Goal: Information Seeking & Learning: Learn about a topic

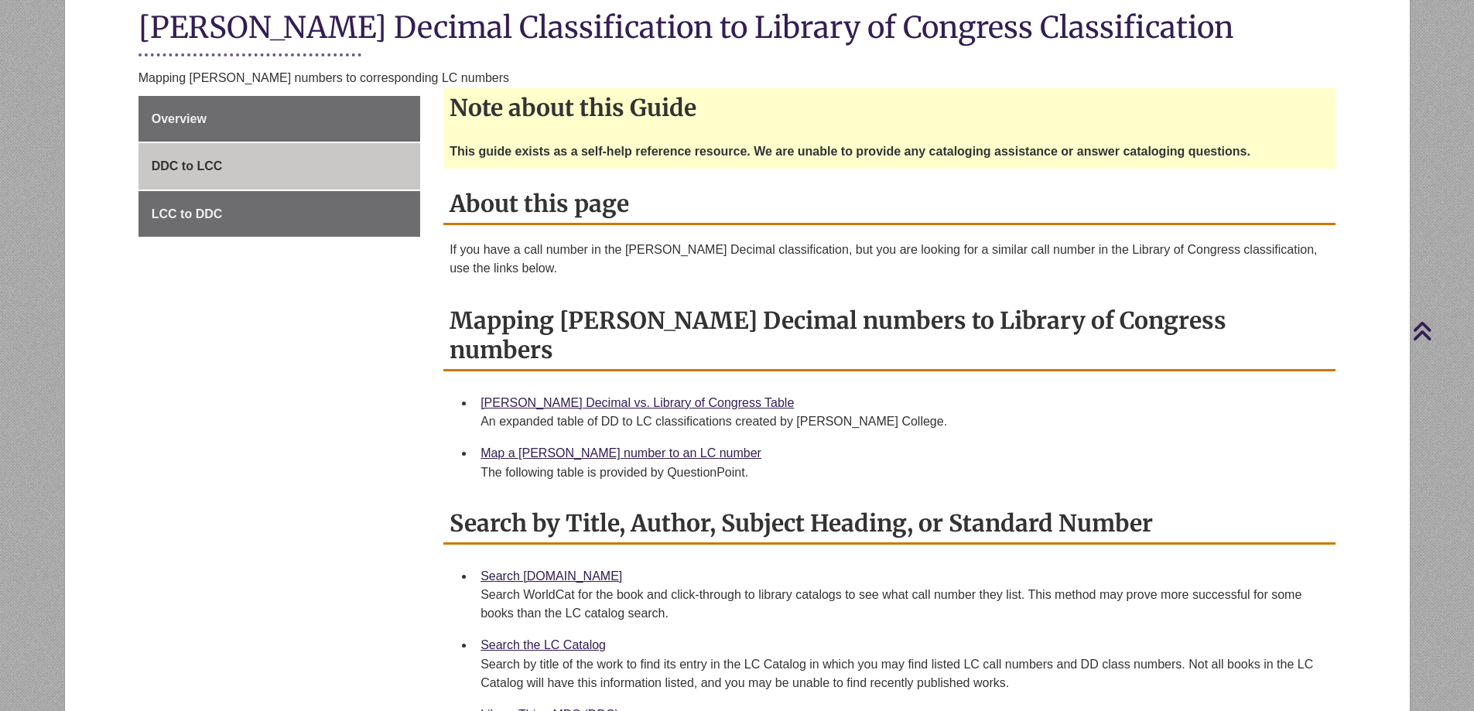
scroll to position [155, 0]
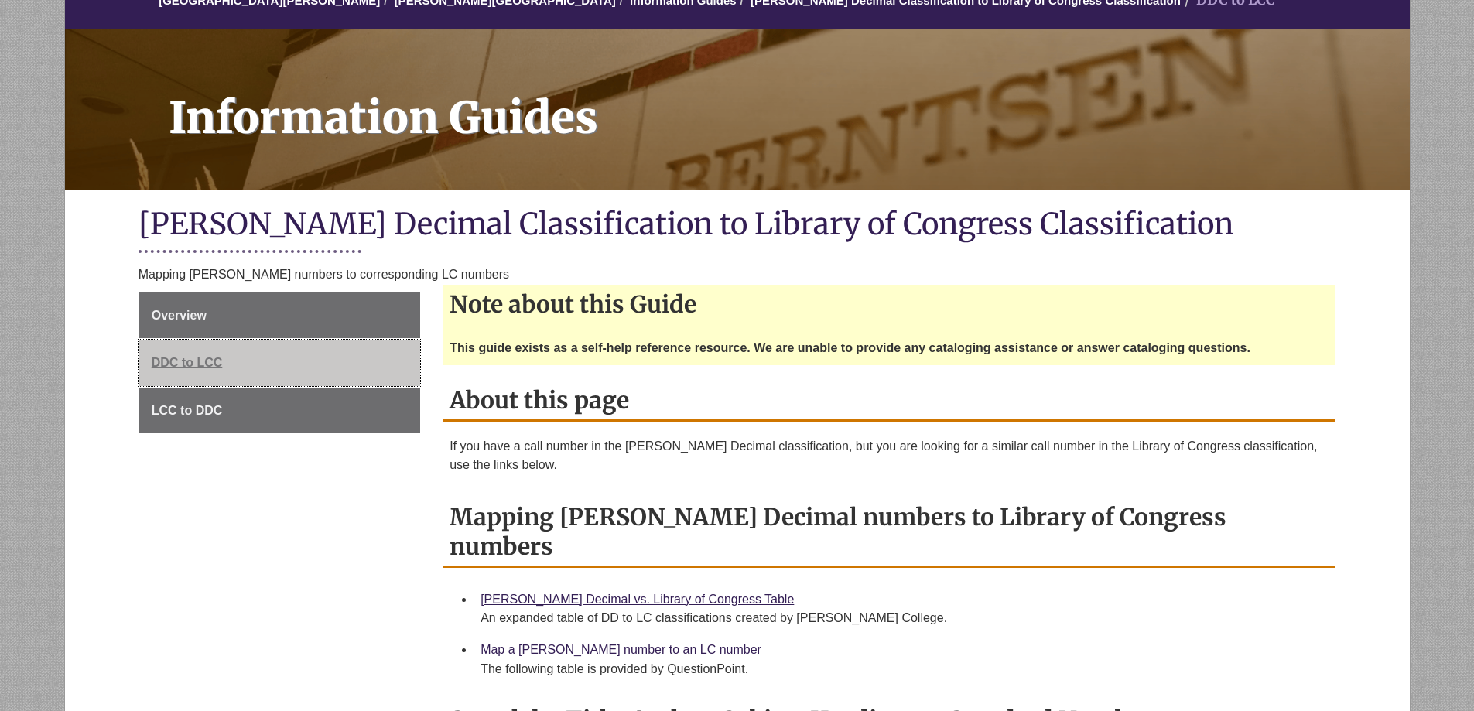
click at [186, 354] on link "DDC to LCC" at bounding box center [279, 363] width 282 height 46
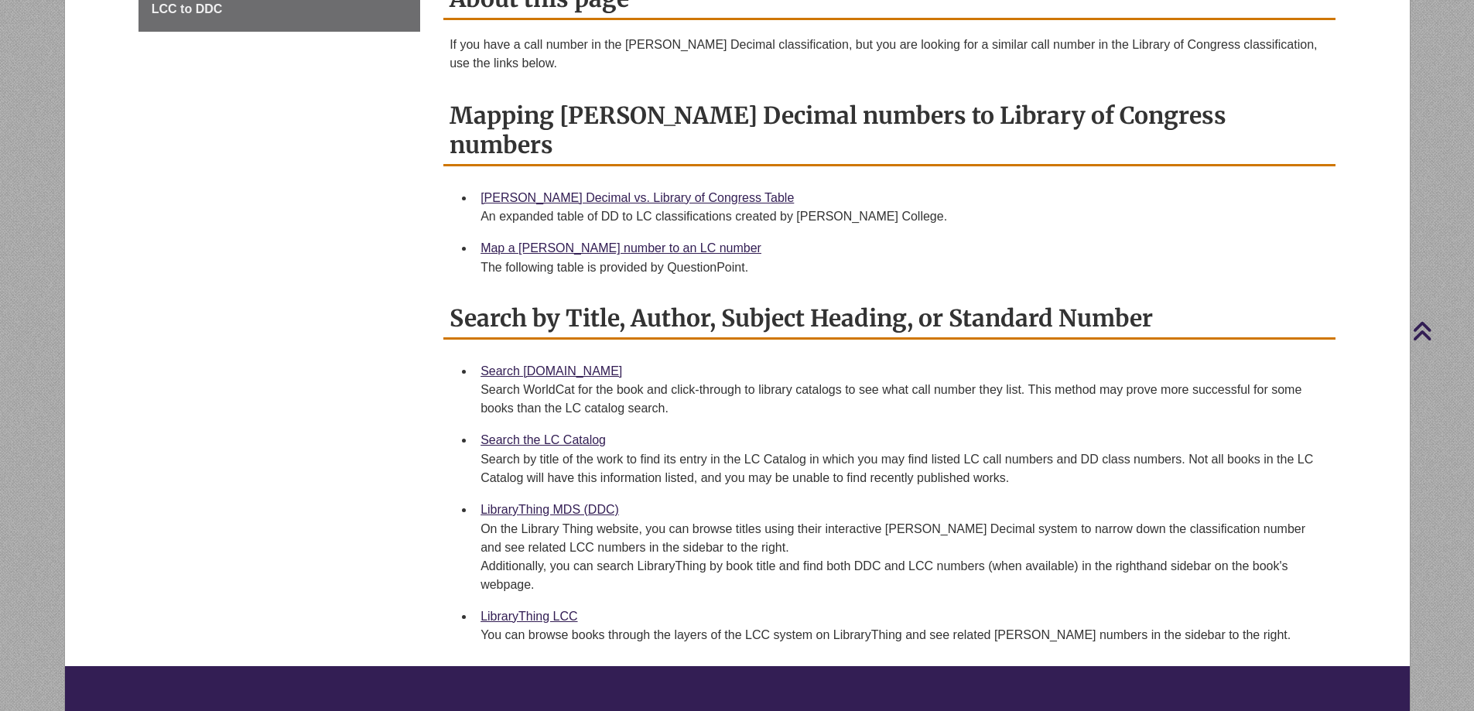
scroll to position [464, 0]
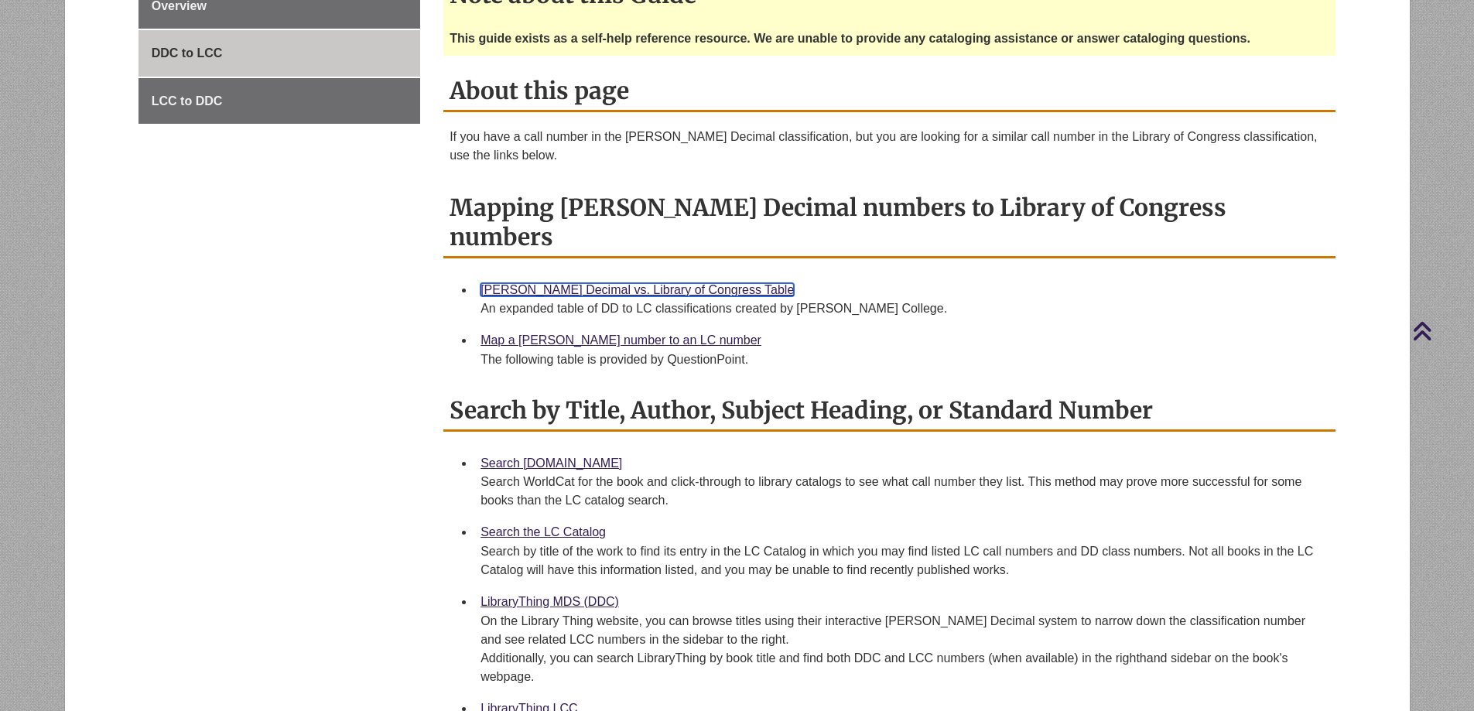
click at [582, 283] on link "[PERSON_NAME] Decimal vs. Library of Congress Table" at bounding box center [636, 289] width 313 height 13
